Goal: Information Seeking & Learning: Learn about a topic

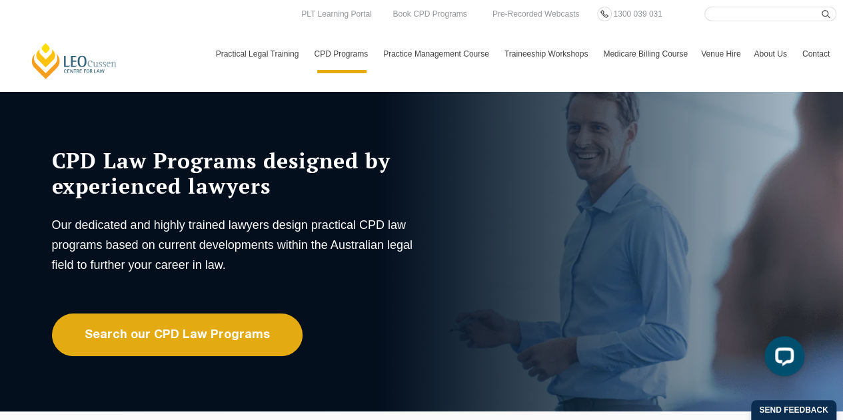
click at [726, 13] on input "Search here" at bounding box center [770, 14] width 132 height 15
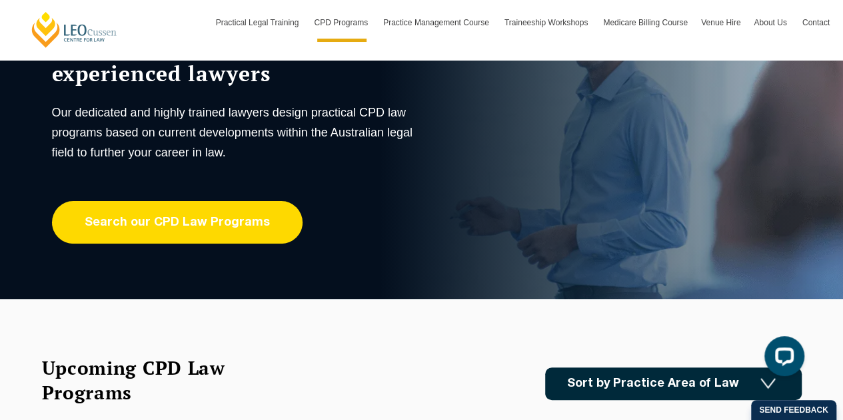
scroll to position [133, 0]
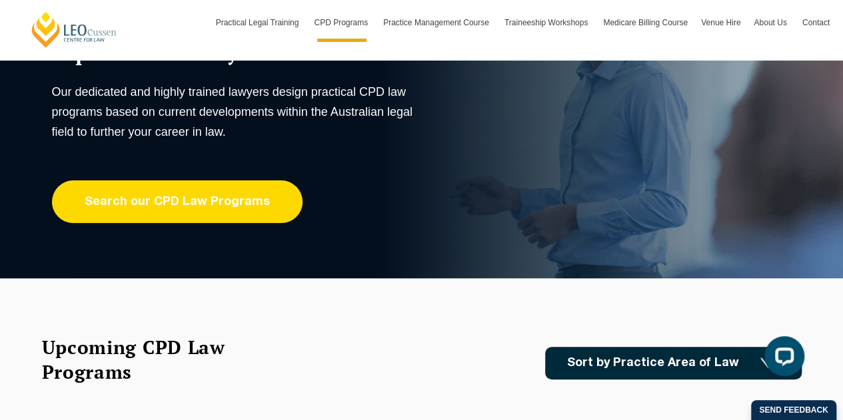
click at [203, 209] on link "Search our CPD Law Programs" at bounding box center [177, 202] width 250 height 43
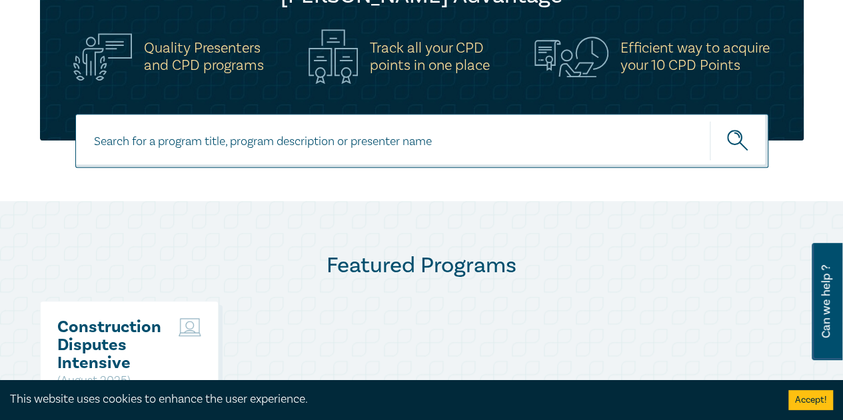
scroll to position [533, 0]
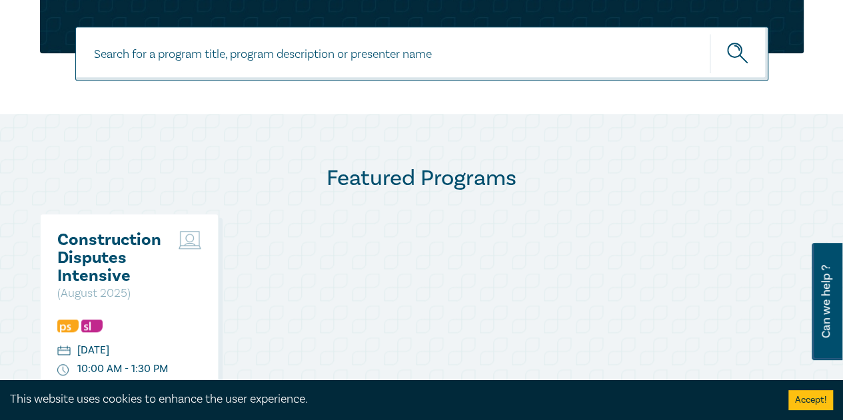
click at [377, 61] on input at bounding box center [421, 54] width 693 height 54
type input "research"
click at [710, 33] on button "submit" at bounding box center [739, 53] width 59 height 41
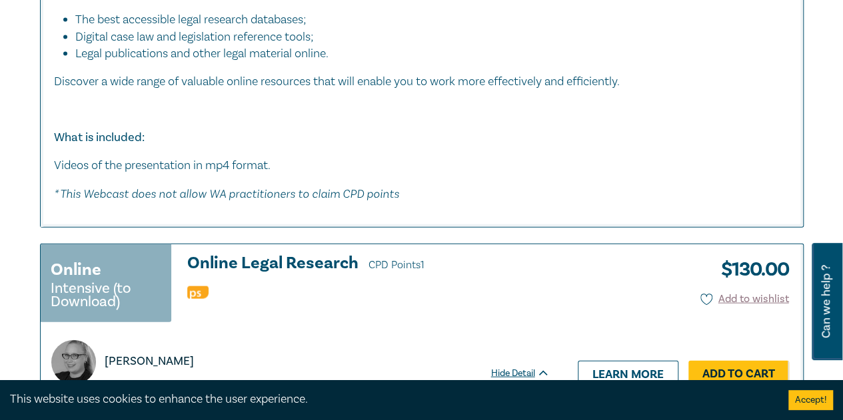
scroll to position [1266, 0]
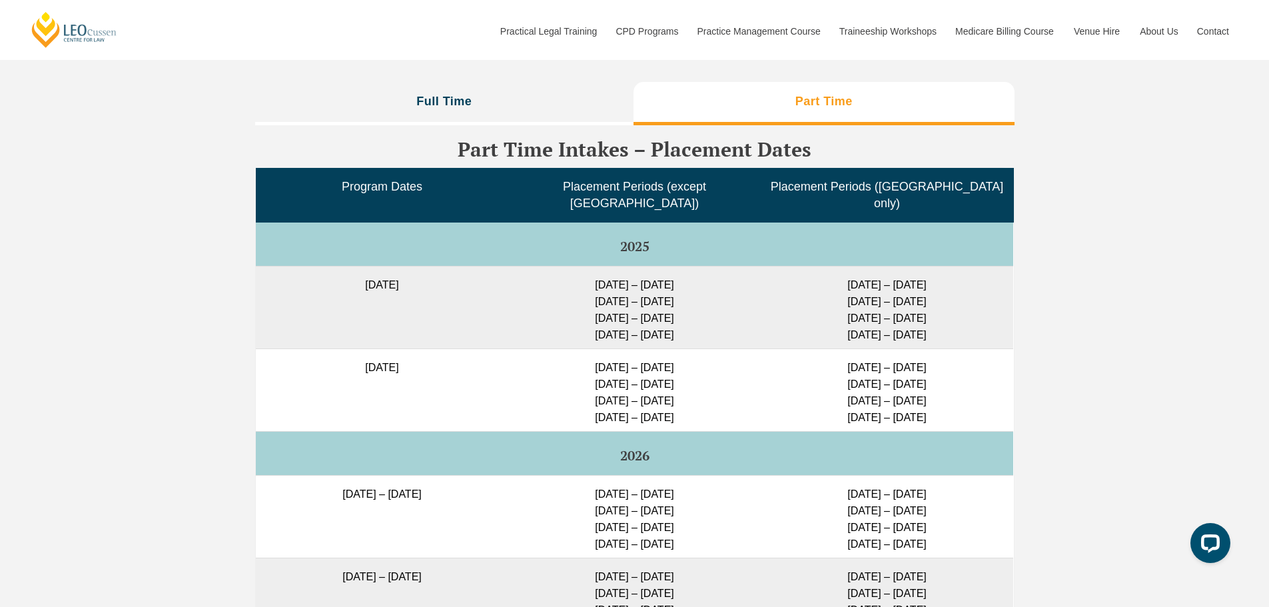
scroll to position [3264, 0]
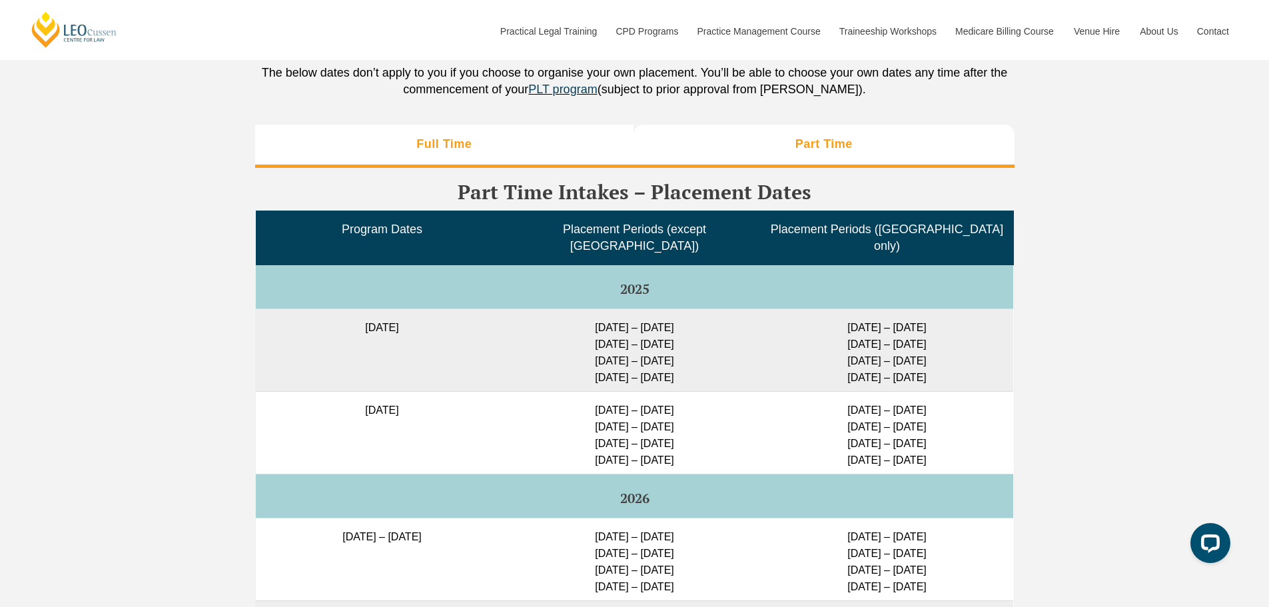
click at [533, 156] on li "Full Time" at bounding box center [444, 146] width 379 height 43
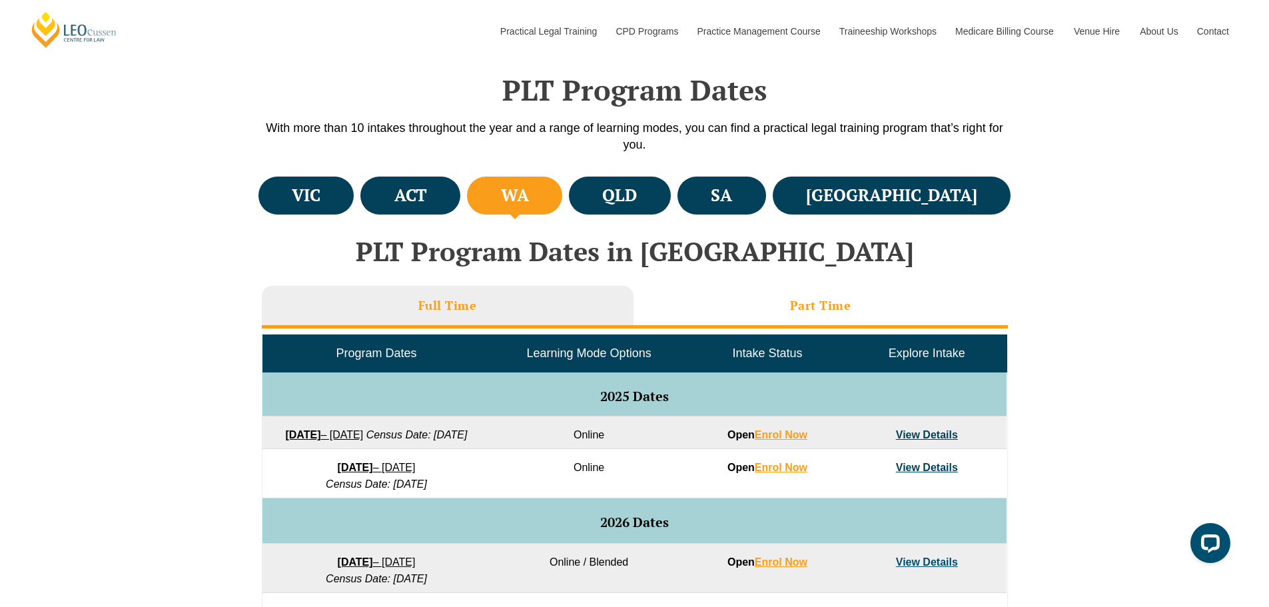
scroll to position [466, 0]
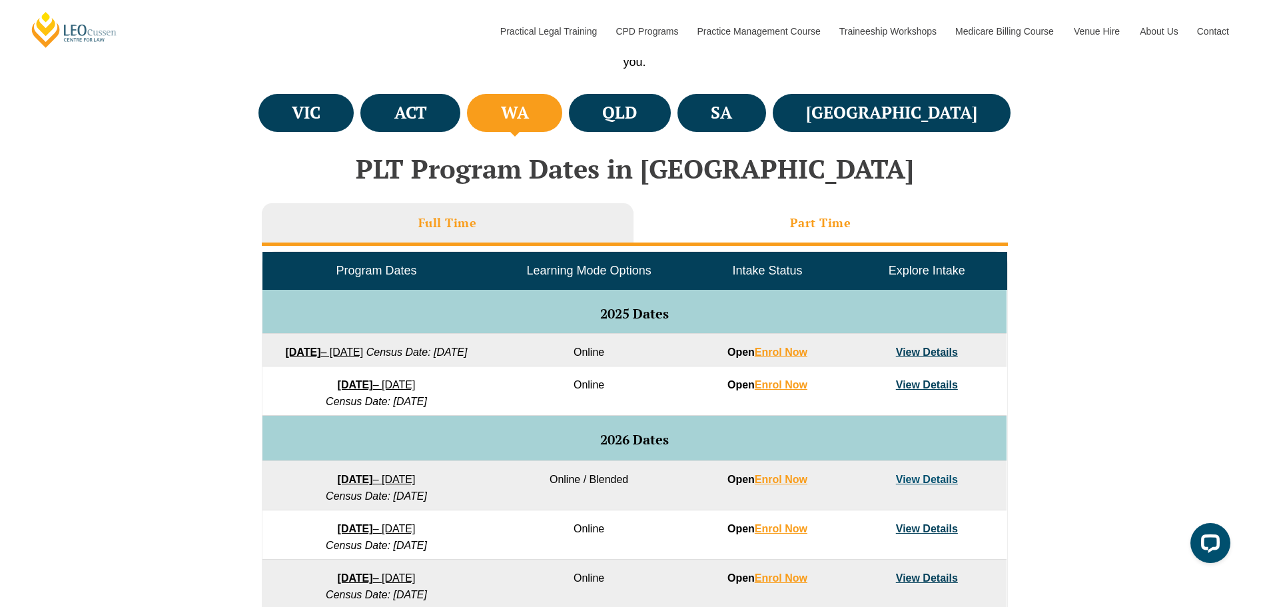
click at [739, 227] on li "Part Time" at bounding box center [821, 224] width 374 height 43
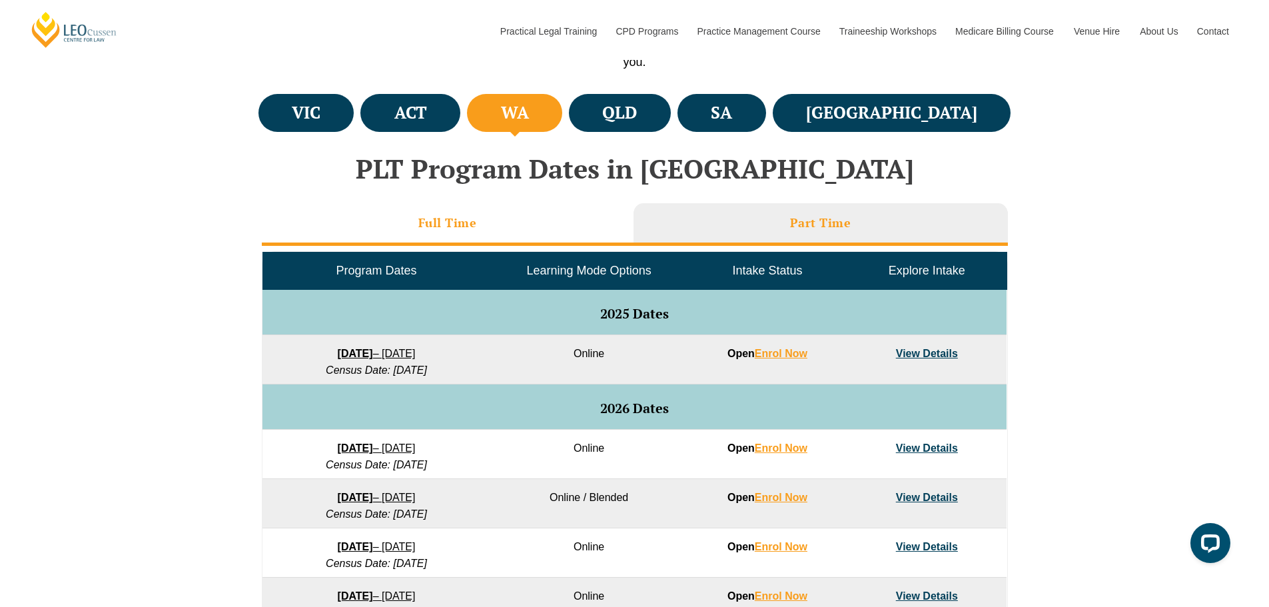
click at [568, 229] on li "Full Time" at bounding box center [448, 224] width 372 height 43
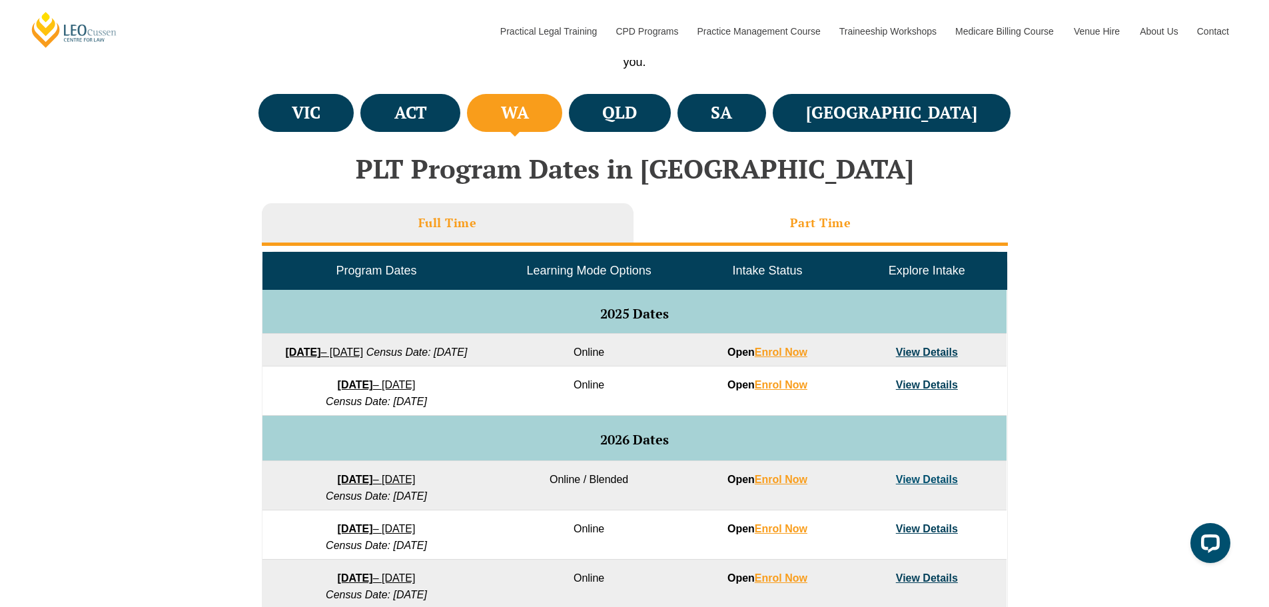
click at [773, 227] on li "Part Time" at bounding box center [821, 224] width 374 height 43
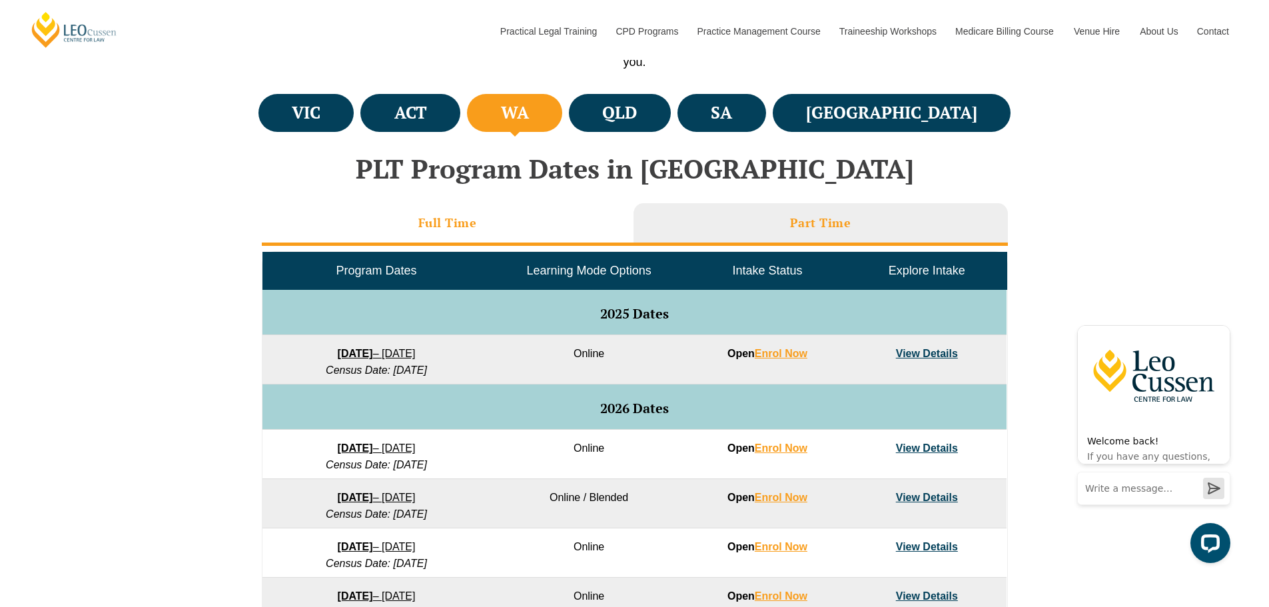
click at [535, 231] on li "Full Time" at bounding box center [448, 224] width 372 height 43
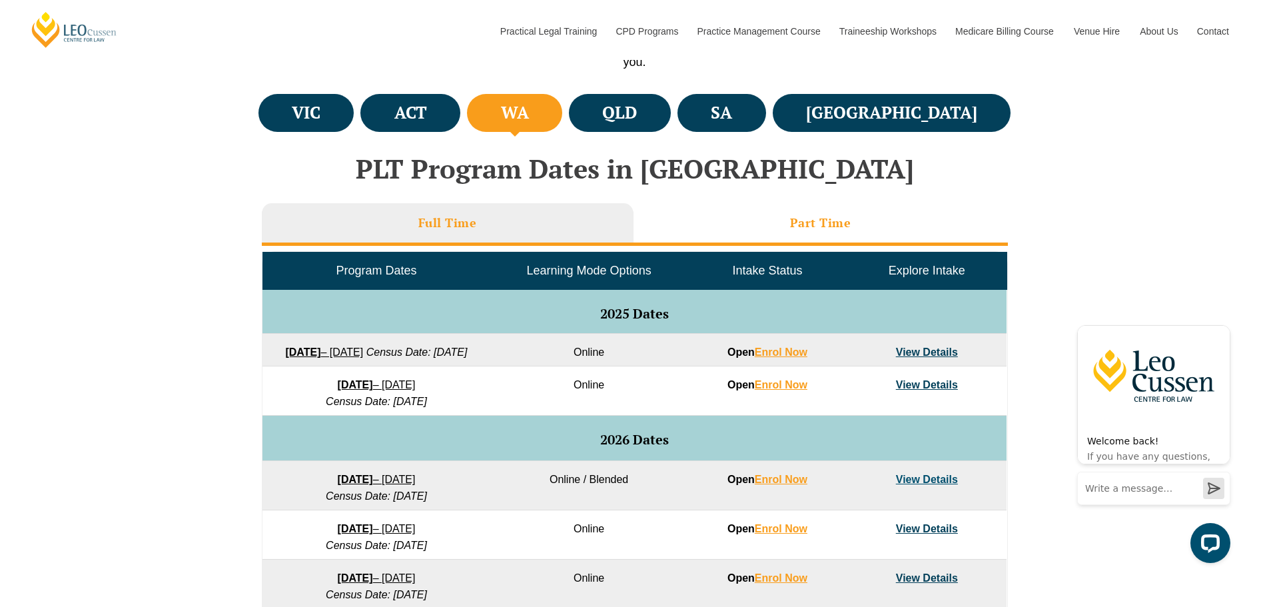
click at [698, 233] on li "Part Time" at bounding box center [821, 224] width 374 height 43
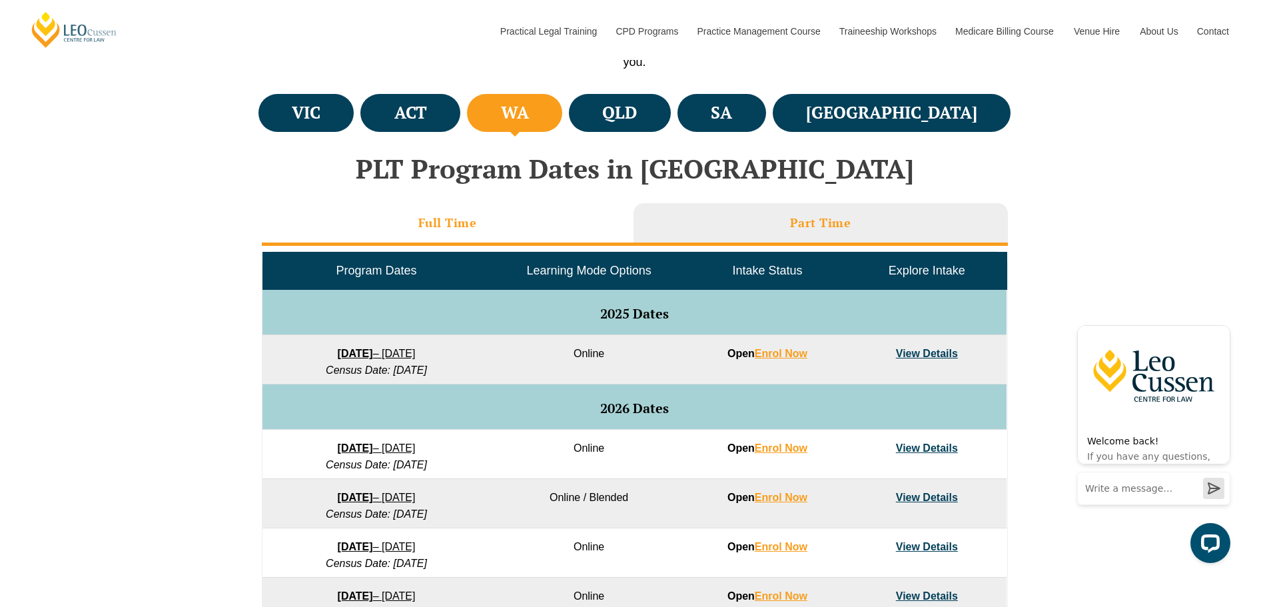
click at [433, 220] on h3 "Full Time" at bounding box center [447, 222] width 59 height 15
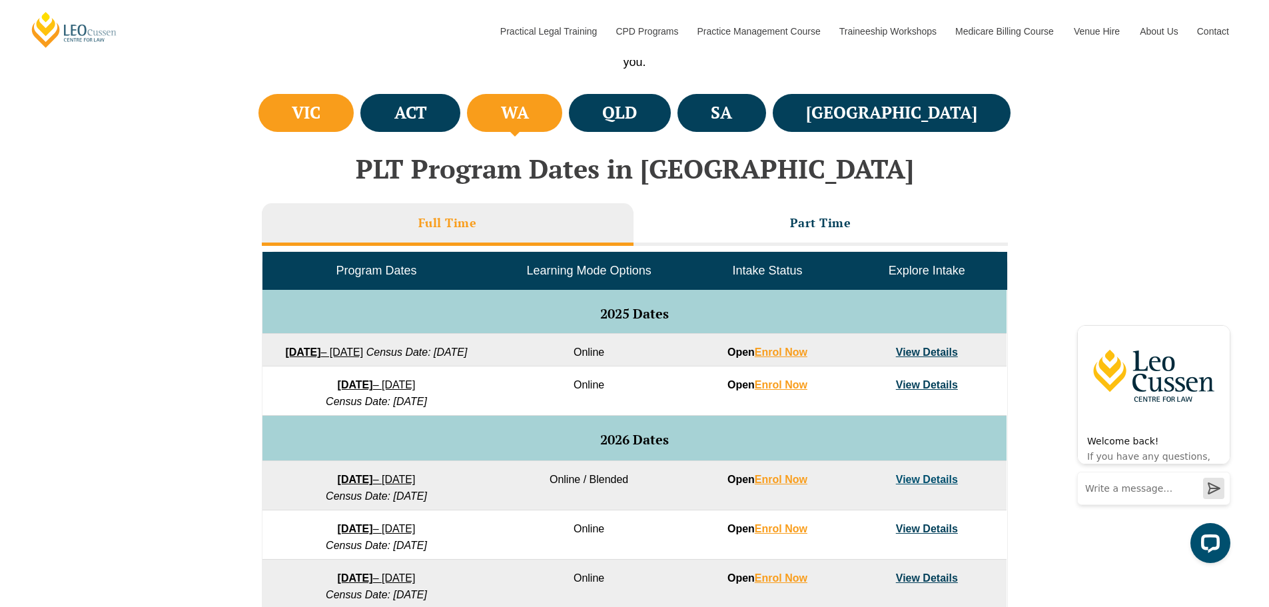
click at [332, 111] on li "VIC" at bounding box center [306, 113] width 96 height 38
